Goal: Navigation & Orientation: Find specific page/section

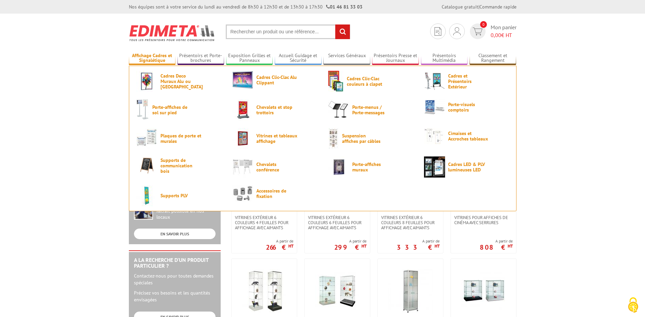
click at [150, 61] on link "Affichage Cadres et Signalétique" at bounding box center [152, 58] width 47 height 11
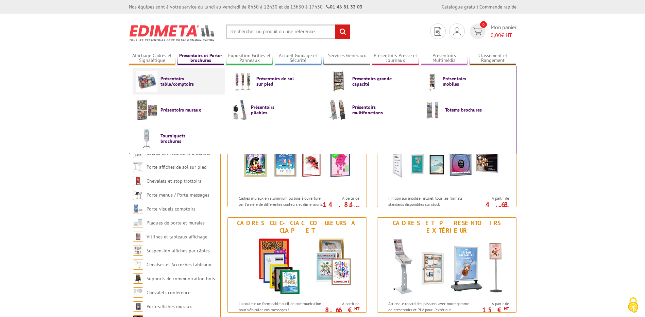
click at [181, 85] on span "Présentoirs table/comptoirs" at bounding box center [180, 81] width 41 height 11
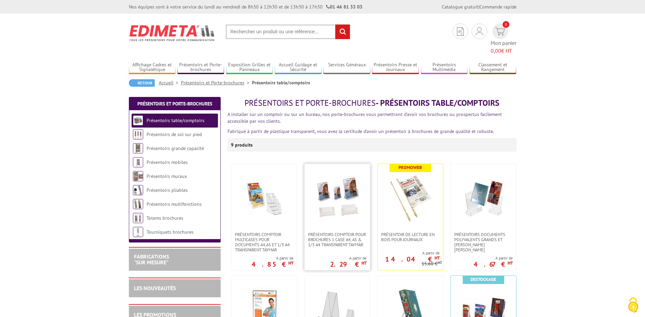
click at [329, 193] on img at bounding box center [337, 198] width 48 height 48
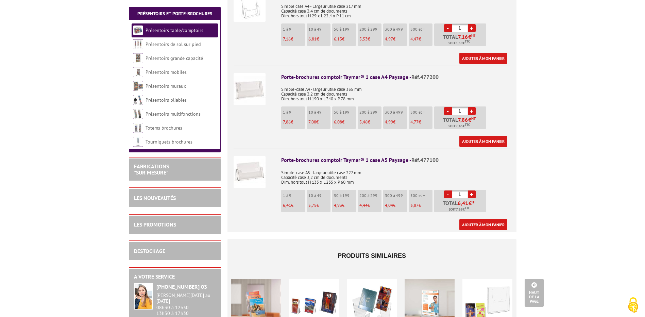
scroll to position [476, 0]
